Goal: Navigation & Orientation: Find specific page/section

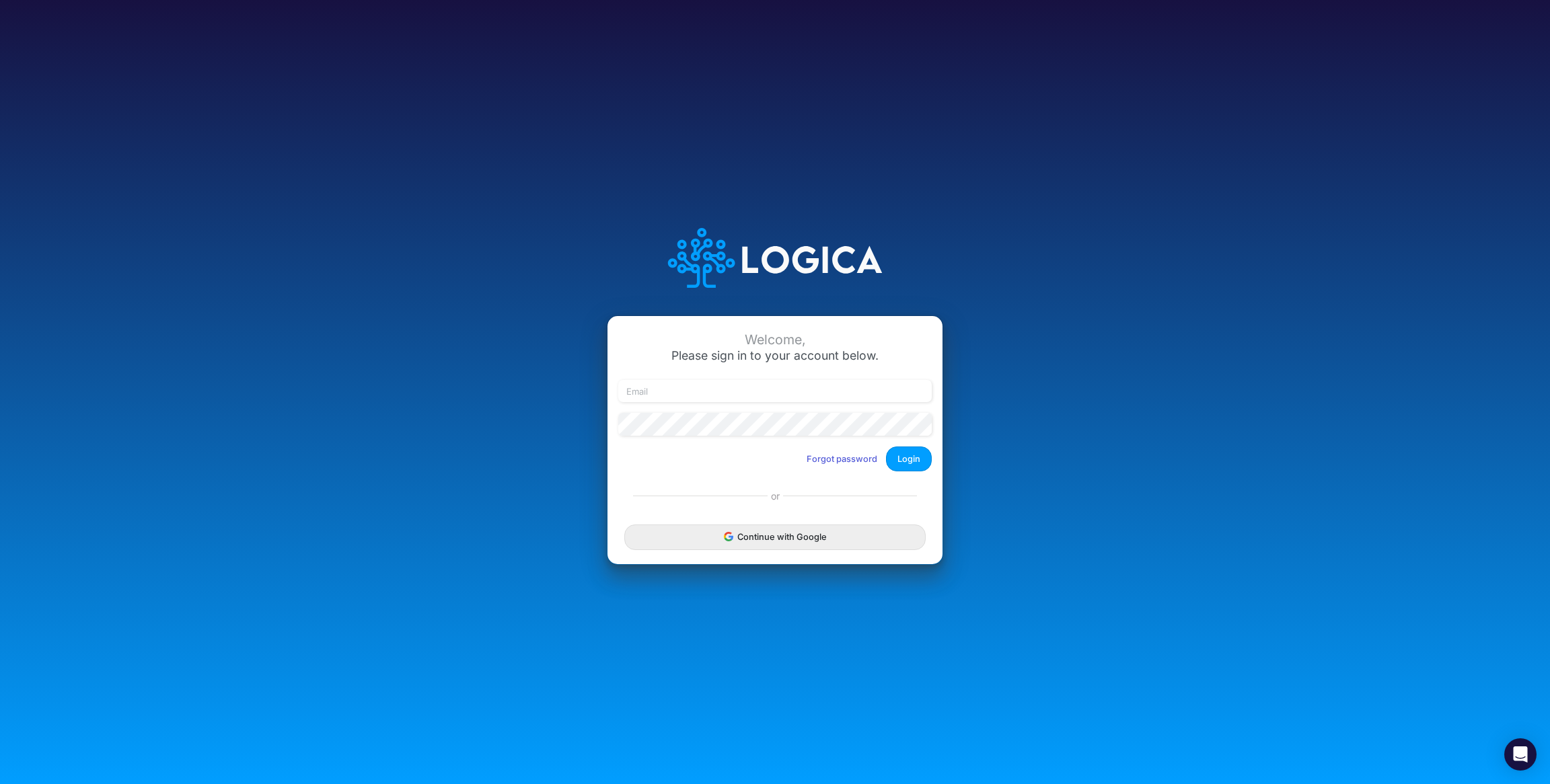
type input "leandro.castro+dm@logica.cloud"
click at [817, 541] on button "Continue with Google" at bounding box center [774, 537] width 301 height 25
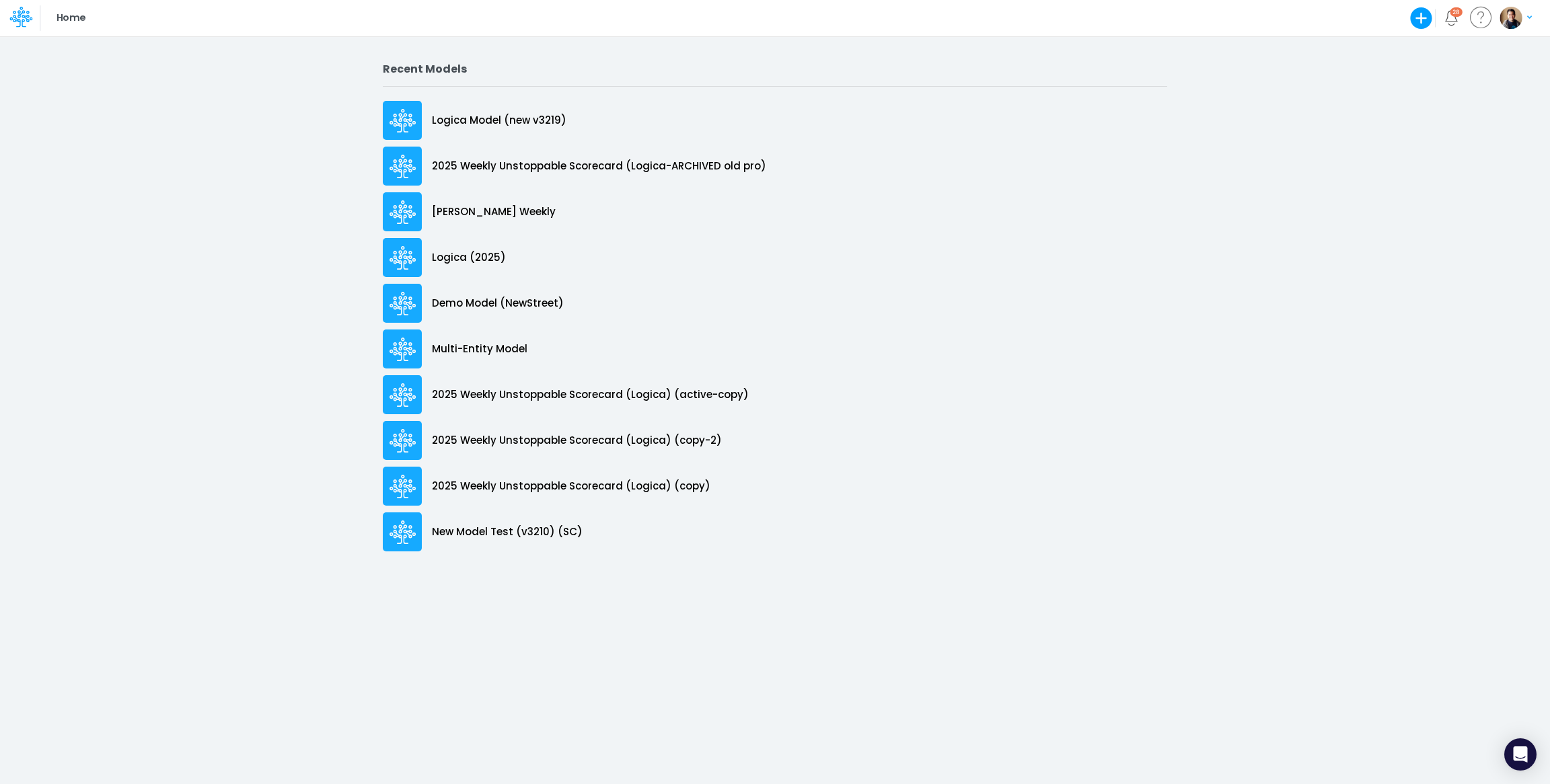
click at [118, 148] on div "Recent Models Logica Model (new v3219) 2025 Weekly Unstoppable Scorecard (Logic…" at bounding box center [775, 409] width 1550 height 748
